Goal: Task Accomplishment & Management: Use online tool/utility

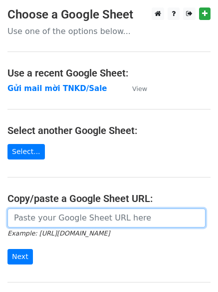
click at [65, 216] on input "url" at bounding box center [106, 217] width 198 height 19
paste input "https://docs.google.com/spreadsheets/d/1TtAizbGxqnDU64DPIErVZcve06-jb8T-hSU-B2z…"
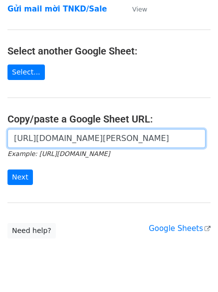
scroll to position [87, 0]
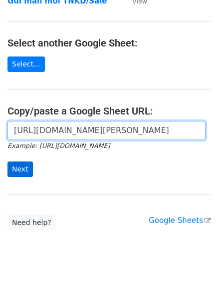
type input "https://docs.google.com/spreadsheets/d/1TtAizbGxqnDU64DPIErVZcve06-jb8T-hSU-B2z…"
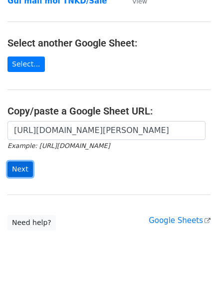
click at [21, 168] on input "Next" at bounding box center [19, 168] width 25 height 15
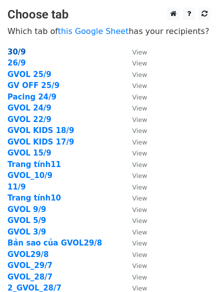
click at [15, 55] on strong "30/9" at bounding box center [16, 51] width 18 height 9
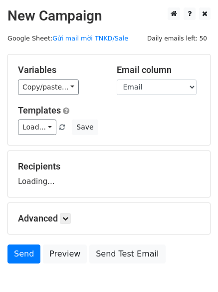
scroll to position [56, 0]
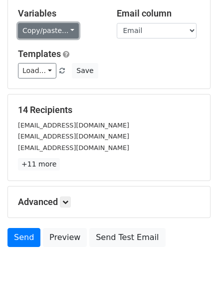
click at [66, 35] on link "Copy/paste..." at bounding box center [48, 30] width 61 height 15
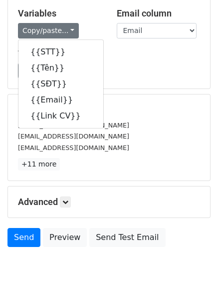
click at [122, 55] on h5 "Templates" at bounding box center [109, 53] width 182 height 11
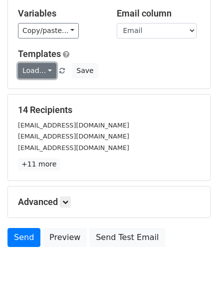
click at [34, 72] on link "Load..." at bounding box center [37, 70] width 38 height 15
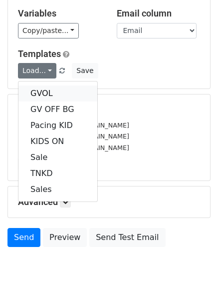
click at [39, 97] on link "GVOL" at bounding box center [57, 93] width 79 height 16
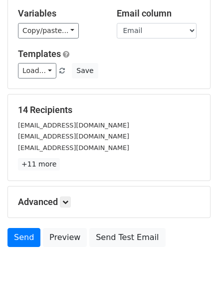
scroll to position [96, 0]
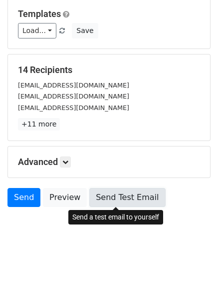
click at [119, 203] on link "Send Test Email" at bounding box center [127, 197] width 76 height 19
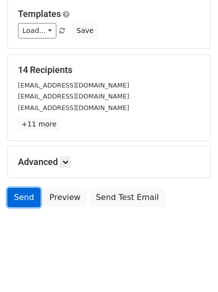
click at [23, 190] on link "Send" at bounding box center [23, 197] width 33 height 19
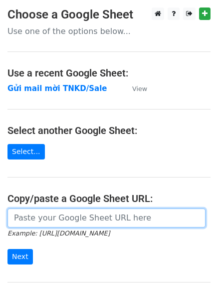
click at [40, 222] on input "url" at bounding box center [106, 217] width 198 height 19
paste input "[URL][DOMAIN_NAME][PERSON_NAME]"
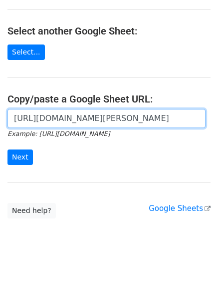
scroll to position [106, 0]
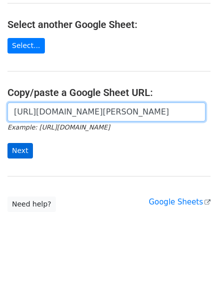
type input "[URL][DOMAIN_NAME][PERSON_NAME]"
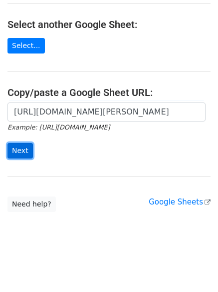
click at [14, 154] on input "Next" at bounding box center [19, 150] width 25 height 15
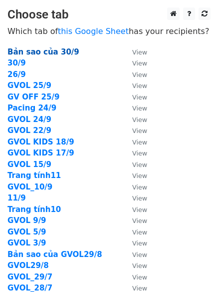
click at [38, 52] on strong "Bản sao của 30/9" at bounding box center [43, 51] width 72 height 9
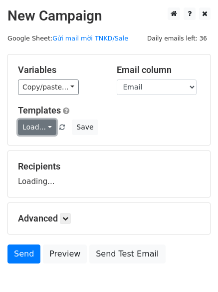
click at [43, 124] on link "Load..." at bounding box center [37, 126] width 38 height 15
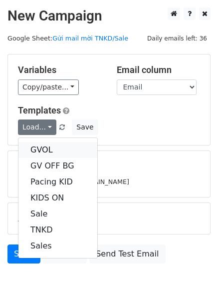
click at [39, 142] on link "GVOL" at bounding box center [57, 150] width 79 height 16
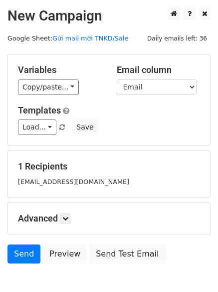
scroll to position [56, 0]
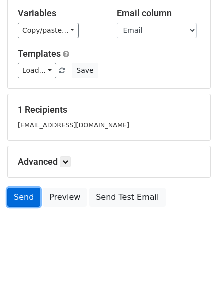
click at [17, 199] on link "Send" at bounding box center [23, 197] width 33 height 19
